Goal: Information Seeking & Learning: Learn about a topic

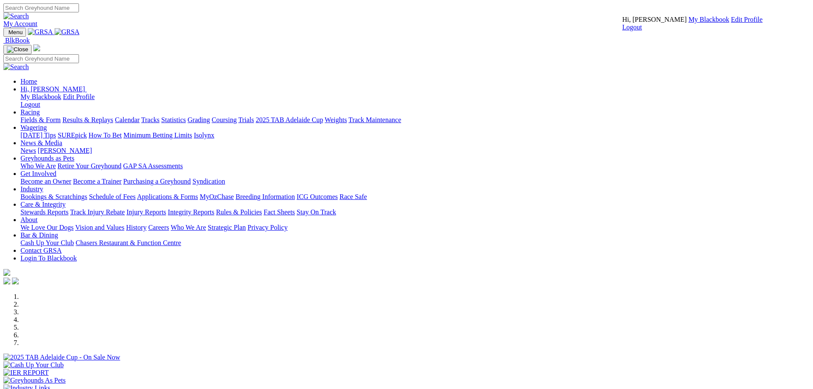
click at [688, 23] on link "My Blackbook" at bounding box center [708, 19] width 41 height 7
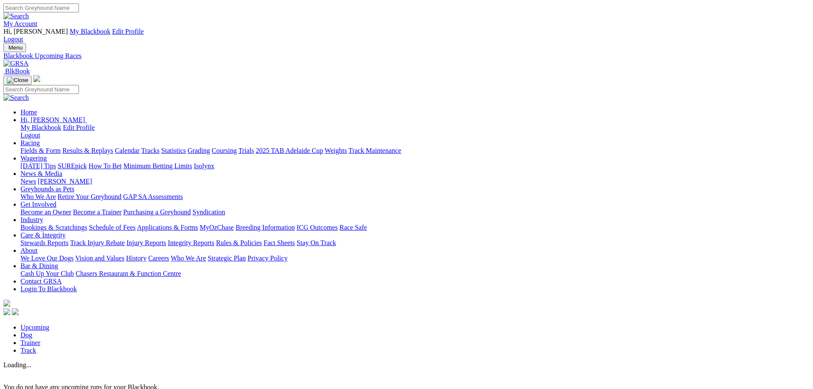
click at [40, 139] on link "Racing" at bounding box center [29, 142] width 19 height 7
click at [140, 147] on link "Calendar" at bounding box center [127, 150] width 25 height 7
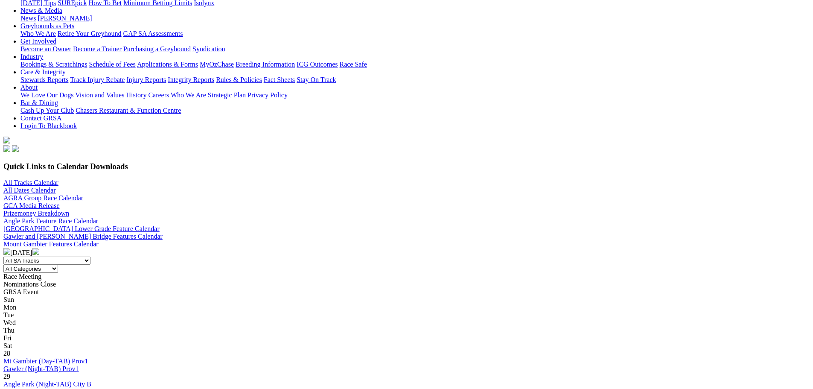
scroll to position [256, 0]
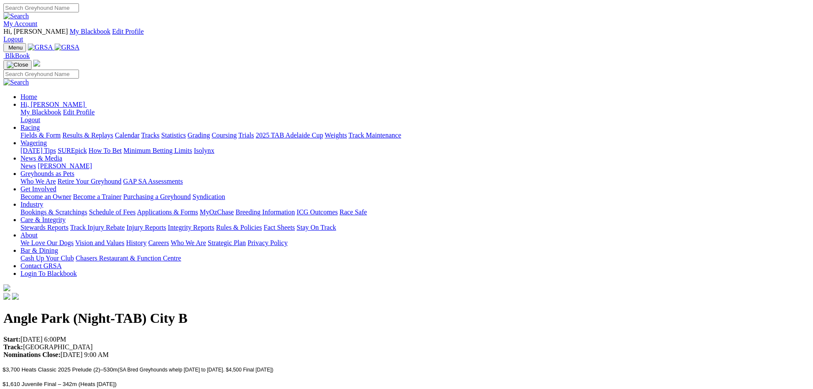
click at [40, 124] on link "Racing" at bounding box center [29, 127] width 19 height 7
click at [113, 131] on link "Results & Replays" at bounding box center [87, 134] width 51 height 7
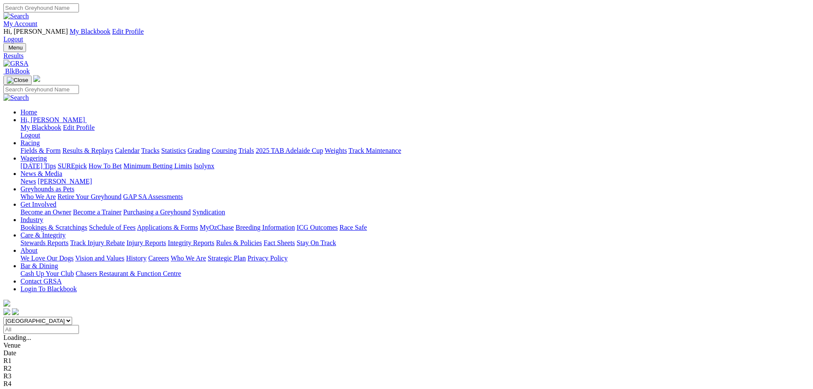
click at [61, 147] on link "Fields & Form" at bounding box center [40, 150] width 40 height 7
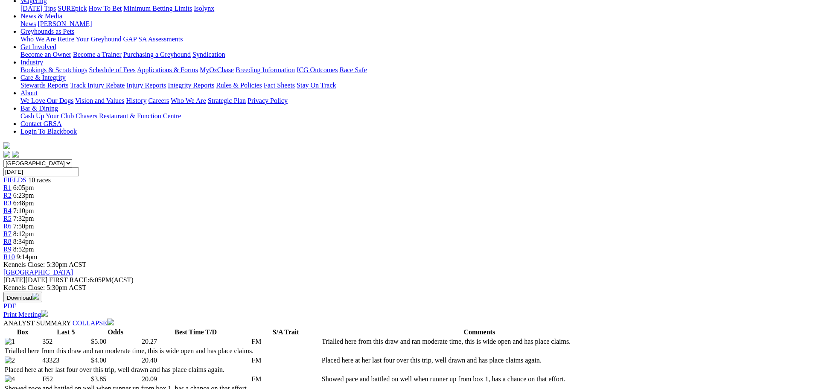
scroll to position [43, 0]
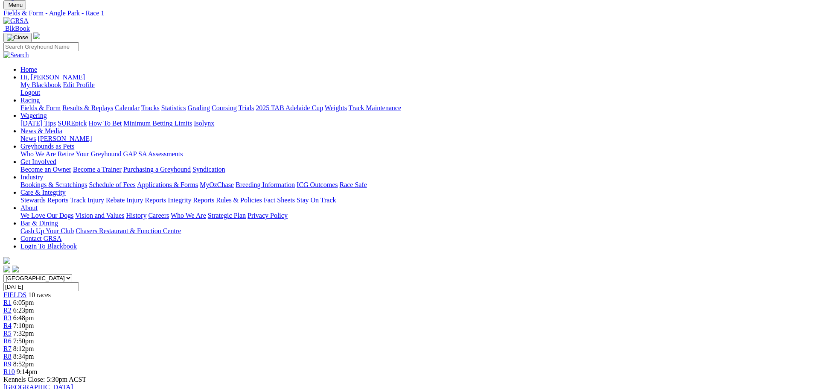
click at [12, 306] on span "R2" at bounding box center [7, 309] width 8 height 7
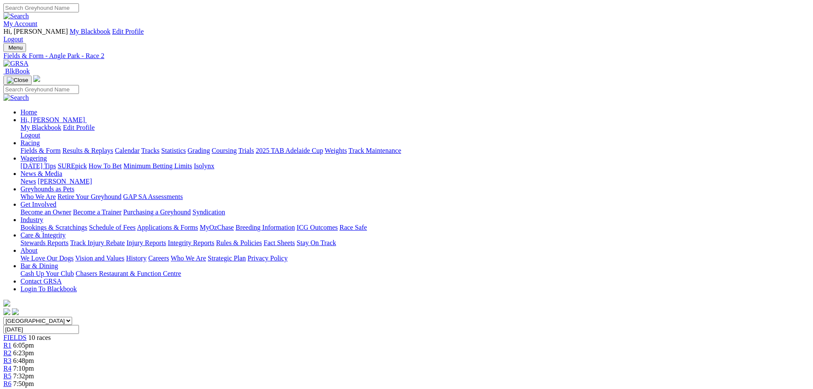
click at [319, 357] on div "R3 6:48pm" at bounding box center [406, 361] width 806 height 8
click at [12, 357] on span "R3" at bounding box center [7, 360] width 8 height 7
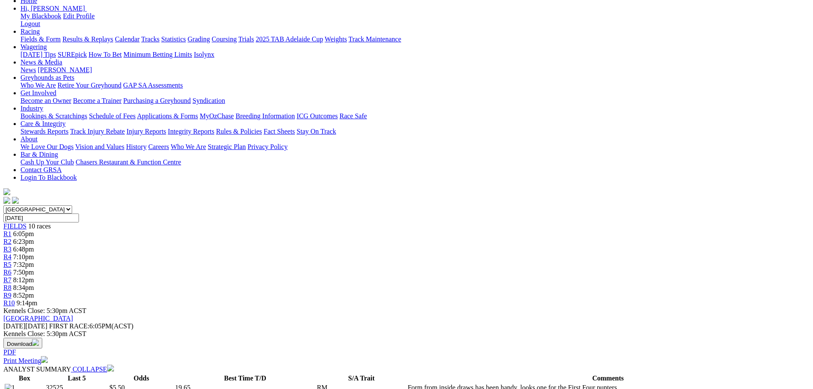
scroll to position [85, 0]
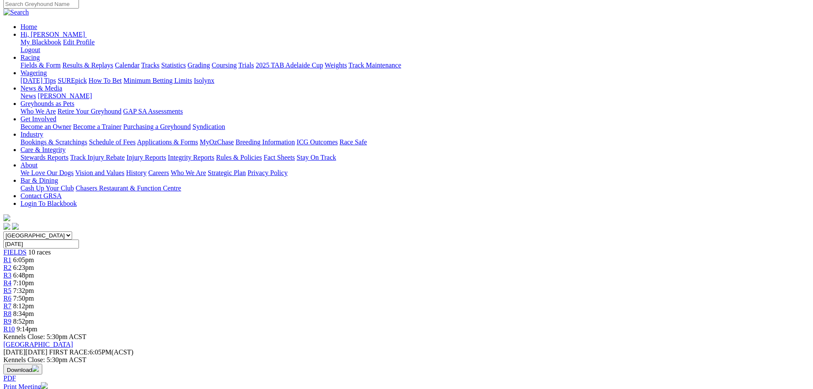
click at [12, 279] on link "R4" at bounding box center [7, 282] width 8 height 7
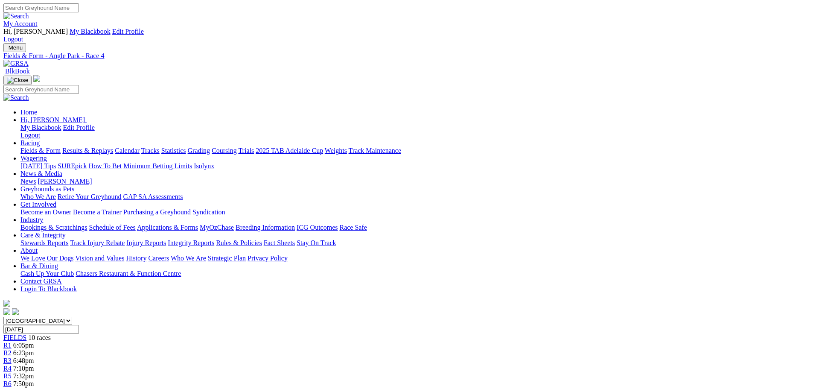
click at [12, 372] on link "R5" at bounding box center [7, 375] width 8 height 7
click at [12, 380] on link "R6" at bounding box center [7, 383] width 8 height 7
click at [12, 387] on link "R7" at bounding box center [7, 390] width 8 height 7
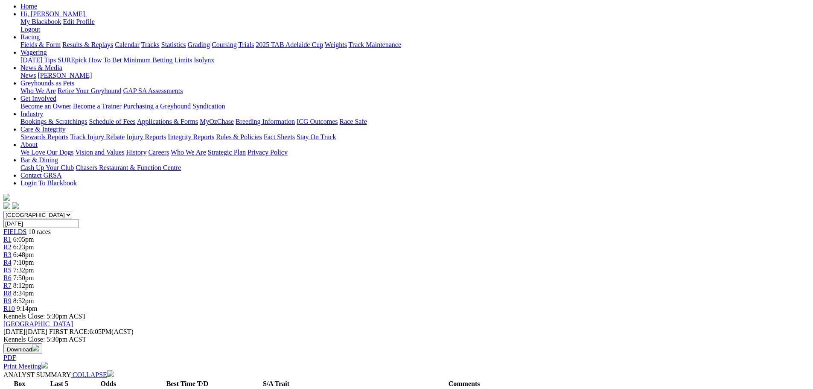
scroll to position [128, 0]
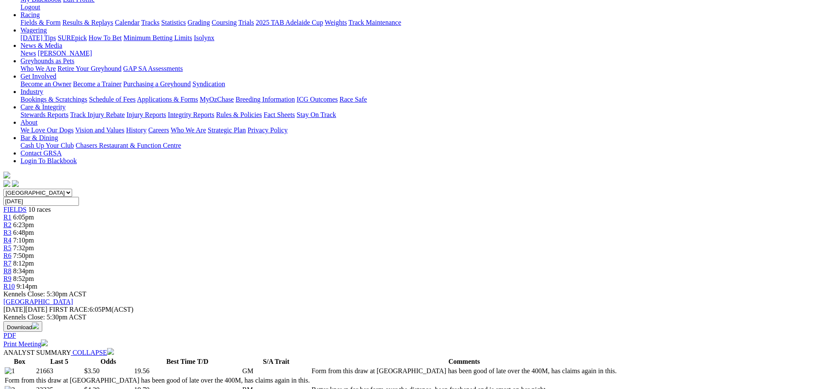
click at [34, 267] on span "8:34pm" at bounding box center [23, 270] width 21 height 7
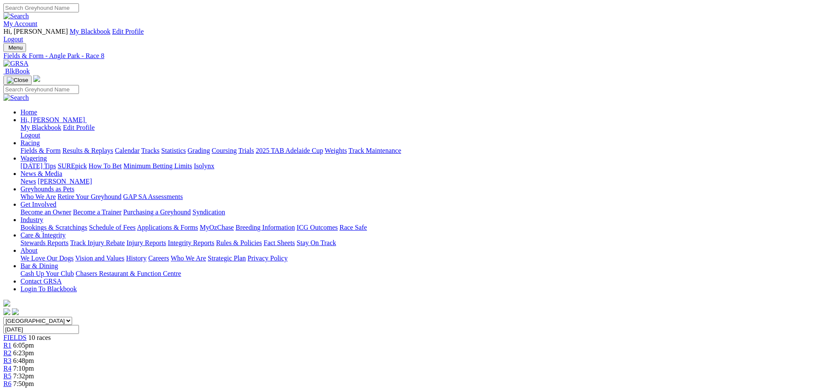
click at [61, 147] on link "Fields & Form" at bounding box center [40, 150] width 40 height 7
click at [140, 147] on link "Calendar" at bounding box center [127, 150] width 25 height 7
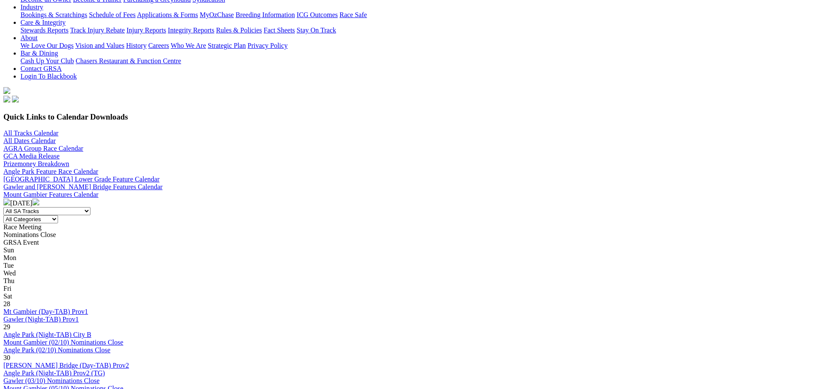
scroll to position [213, 0]
